Goal: Information Seeking & Learning: Learn about a topic

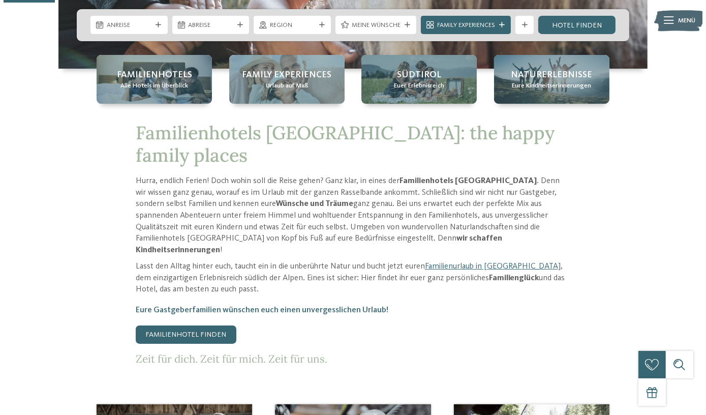
scroll to position [92, 0]
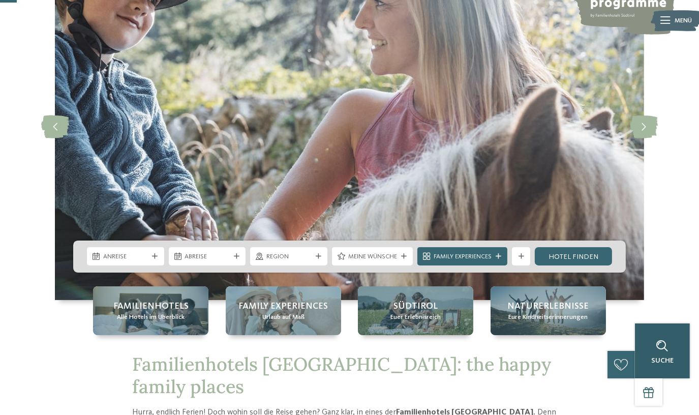
click at [671, 364] on div "Suche" at bounding box center [662, 361] width 22 height 8
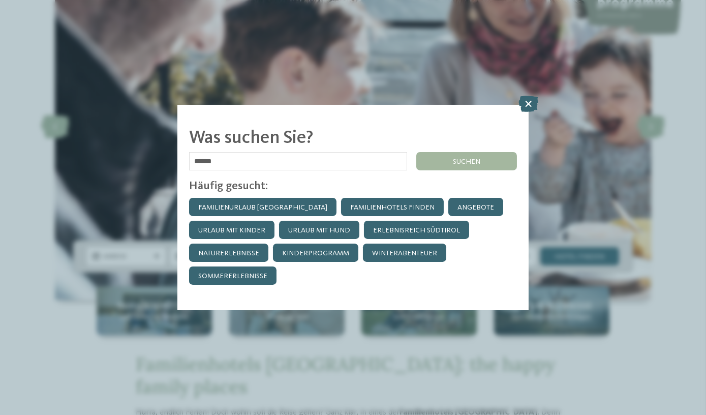
type input "******"
click input "******" at bounding box center [0, 0] width 0 height 0
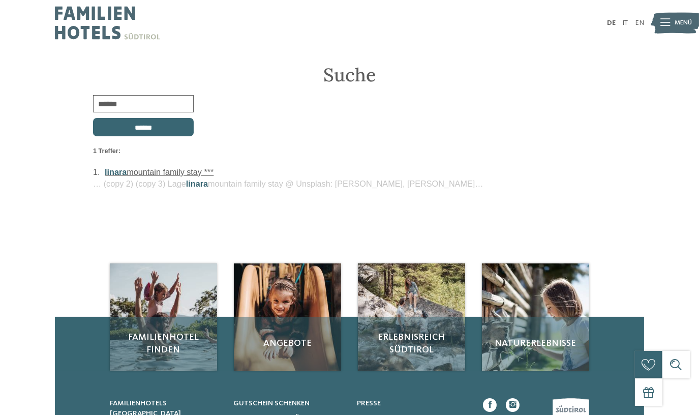
click at [178, 164] on div "1 Treffer: 1. linara mountain family stay *** … (copy 2) (copy 3) Lage linara m…" at bounding box center [349, 168] width 513 height 44
click at [178, 167] on link "linara mountain family stay ***" at bounding box center [159, 171] width 109 height 9
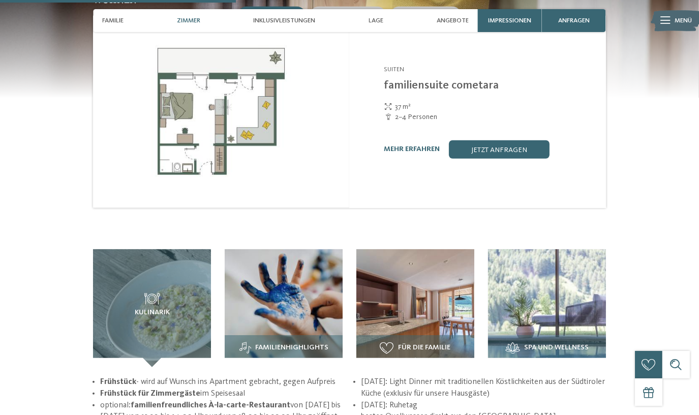
scroll to position [1062, 0]
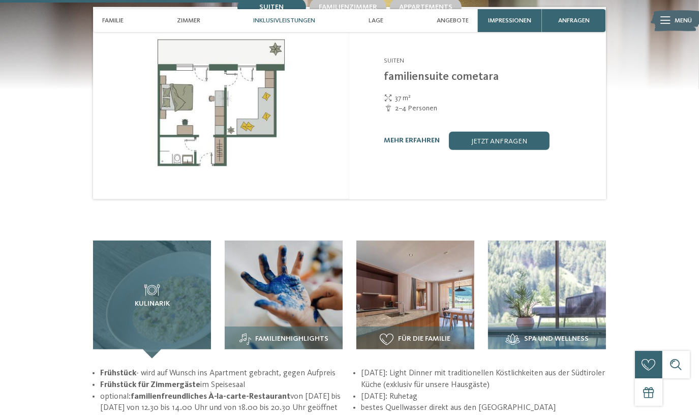
click at [183, 284] on h3 "Kulinarik" at bounding box center [151, 296] width 81 height 24
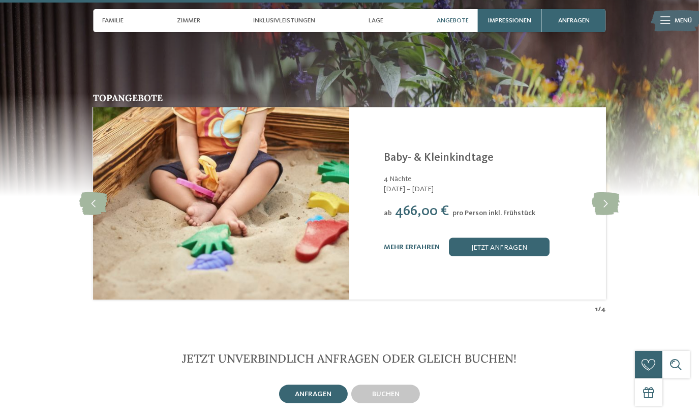
scroll to position [1802, 0]
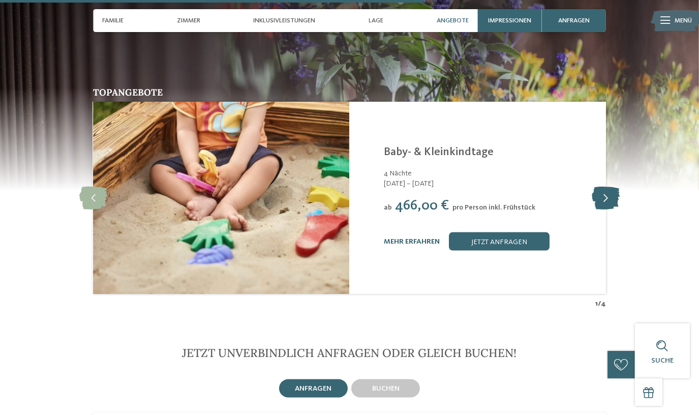
click at [609, 187] on icon at bounding box center [606, 198] width 28 height 23
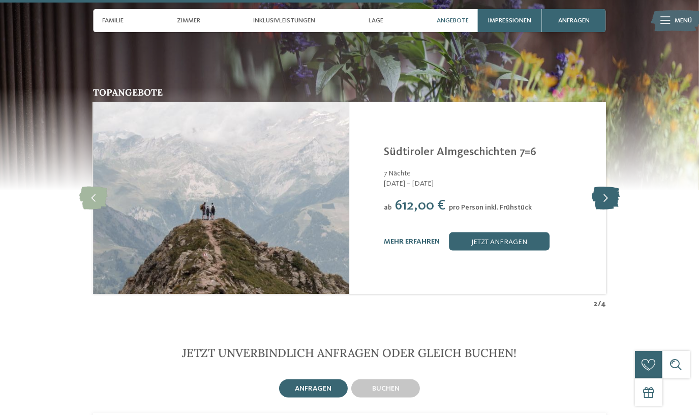
click at [609, 187] on icon at bounding box center [606, 198] width 28 height 23
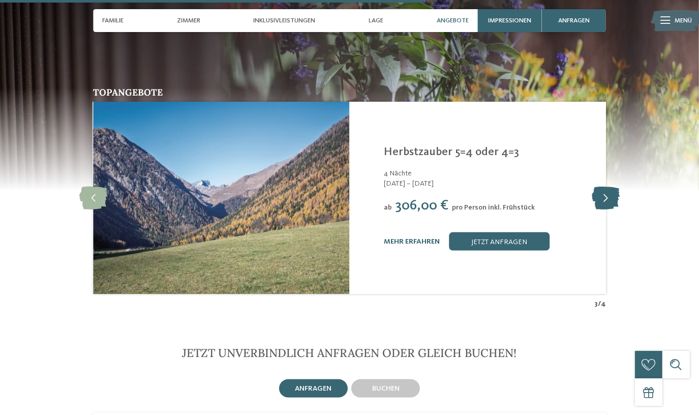
click at [609, 187] on icon at bounding box center [606, 198] width 28 height 23
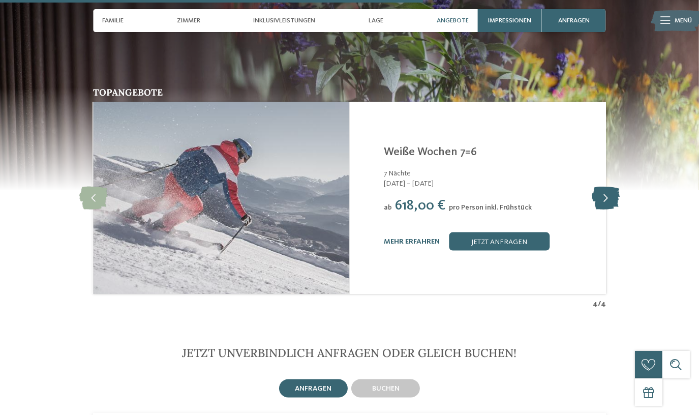
click at [609, 187] on icon at bounding box center [606, 198] width 28 height 23
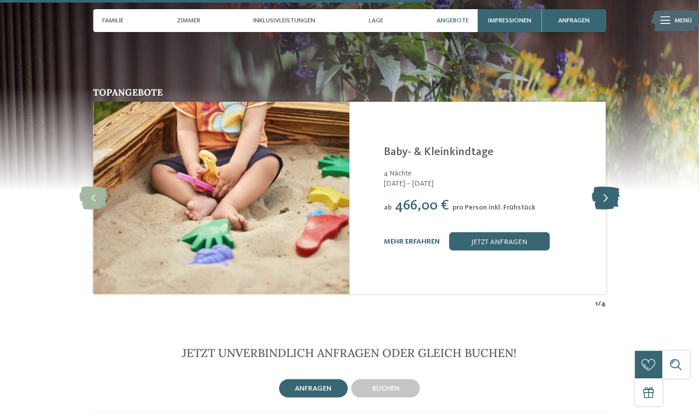
click at [609, 187] on icon at bounding box center [606, 198] width 28 height 23
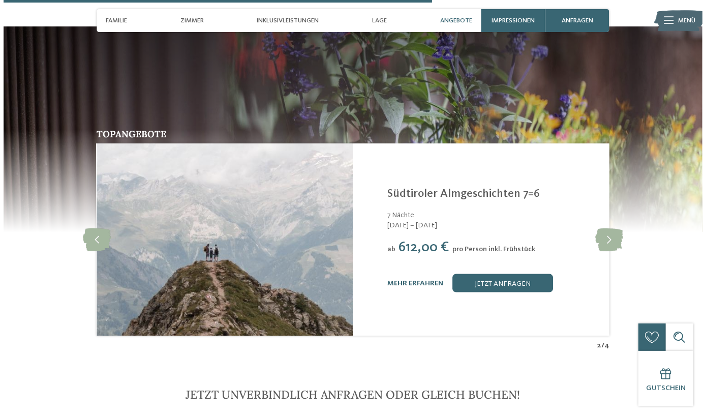
scroll to position [1709, 0]
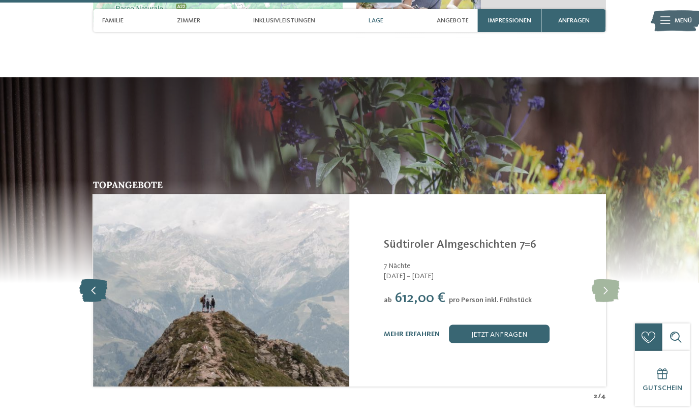
click at [89, 279] on icon at bounding box center [93, 290] width 28 height 23
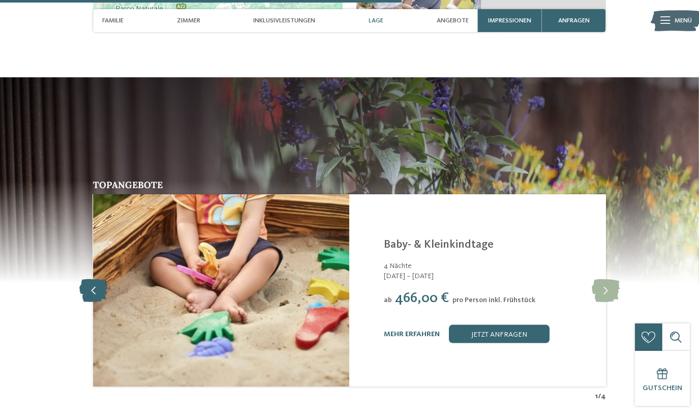
click at [89, 279] on icon at bounding box center [93, 290] width 28 height 23
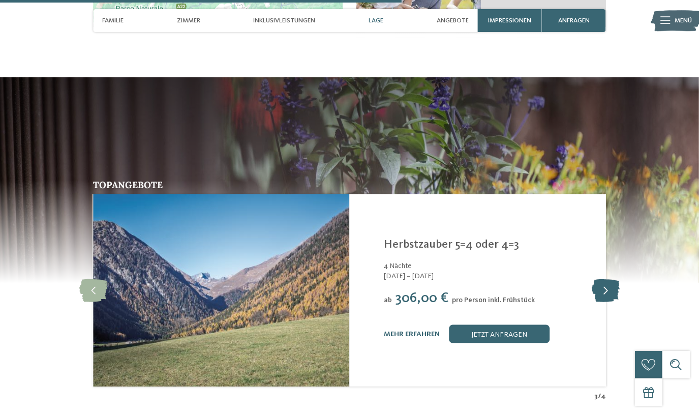
click at [613, 279] on icon at bounding box center [606, 290] width 28 height 23
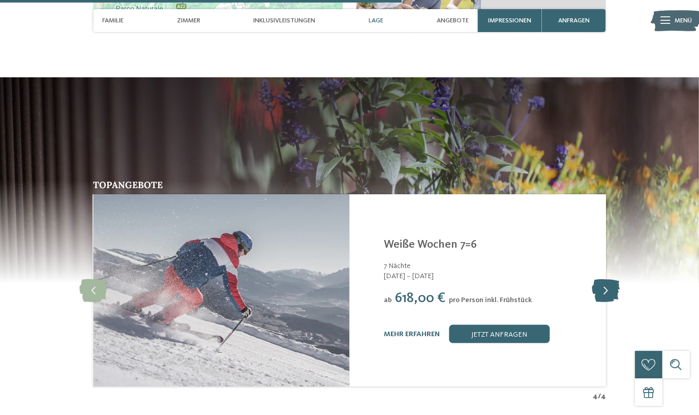
click at [614, 279] on icon at bounding box center [606, 290] width 28 height 23
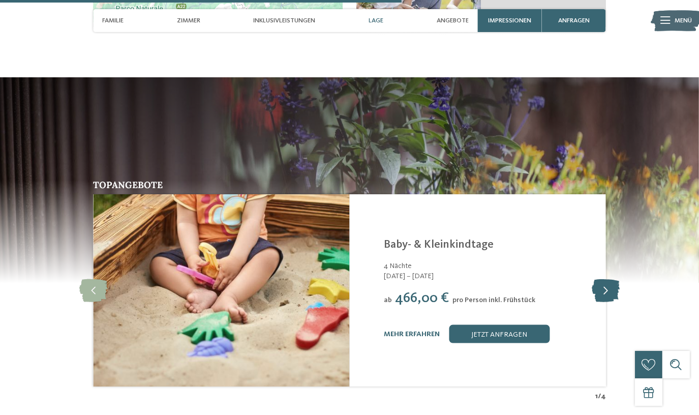
click at [614, 279] on icon at bounding box center [606, 290] width 28 height 23
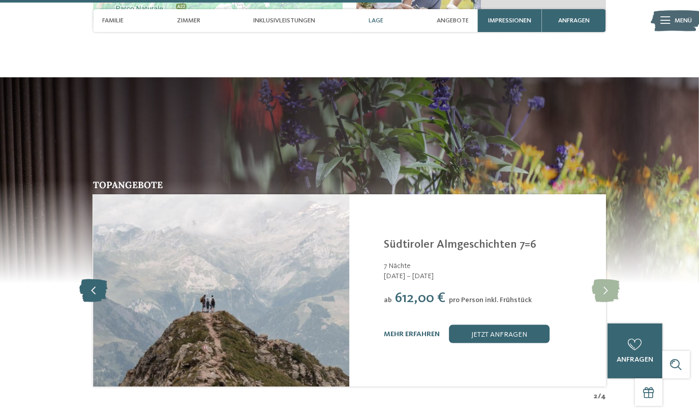
click at [88, 279] on icon at bounding box center [93, 290] width 28 height 23
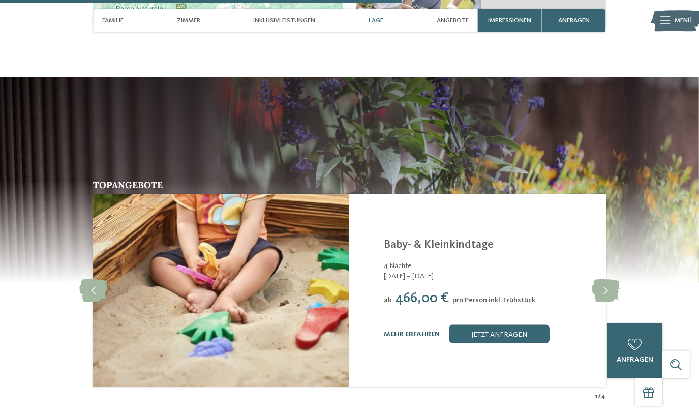
click at [397, 330] on link "mehr erfahren" at bounding box center [412, 333] width 56 height 7
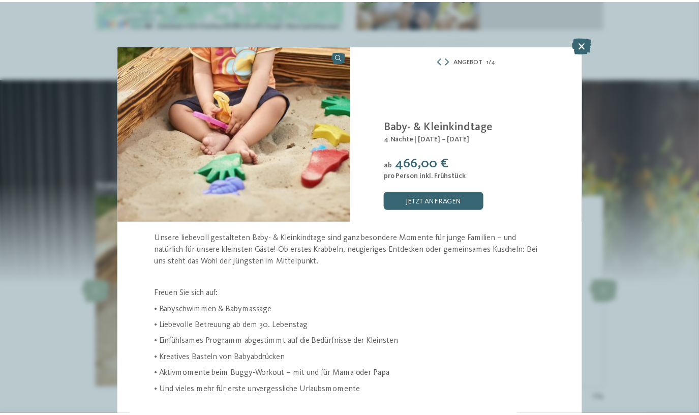
scroll to position [3, 0]
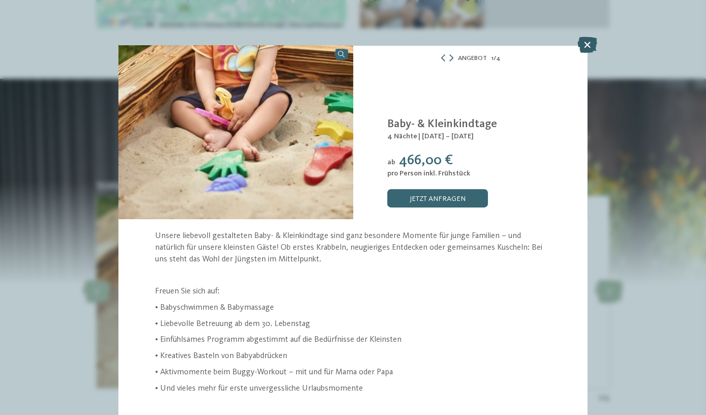
click at [584, 48] on icon at bounding box center [587, 45] width 20 height 16
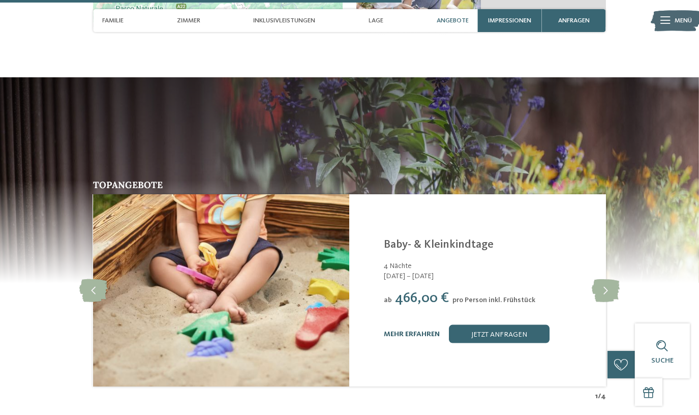
click at [423, 330] on link "mehr erfahren" at bounding box center [412, 333] width 56 height 7
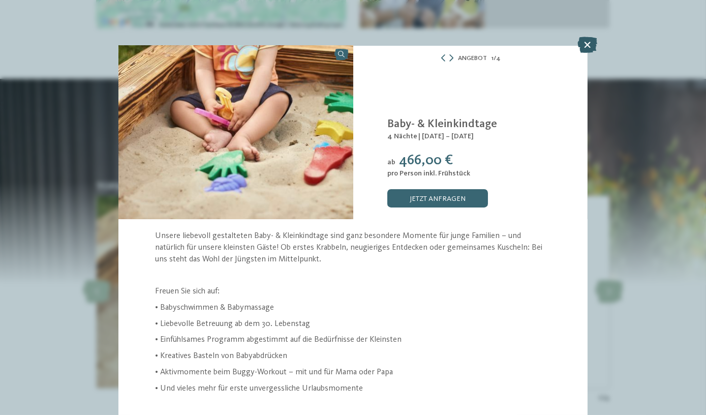
click at [587, 48] on icon at bounding box center [587, 45] width 20 height 16
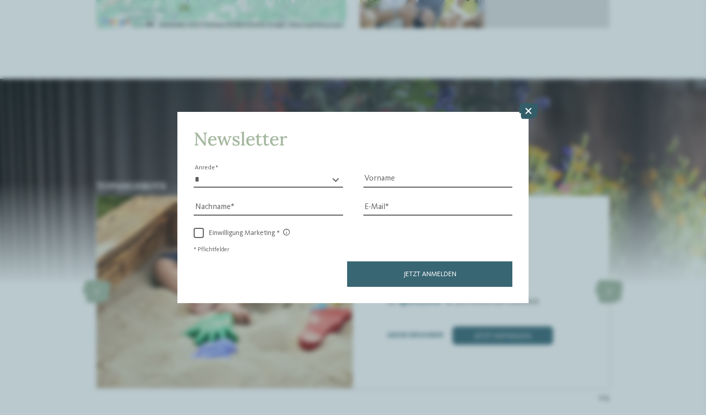
click at [528, 113] on icon at bounding box center [528, 111] width 20 height 16
